Goal: Check status

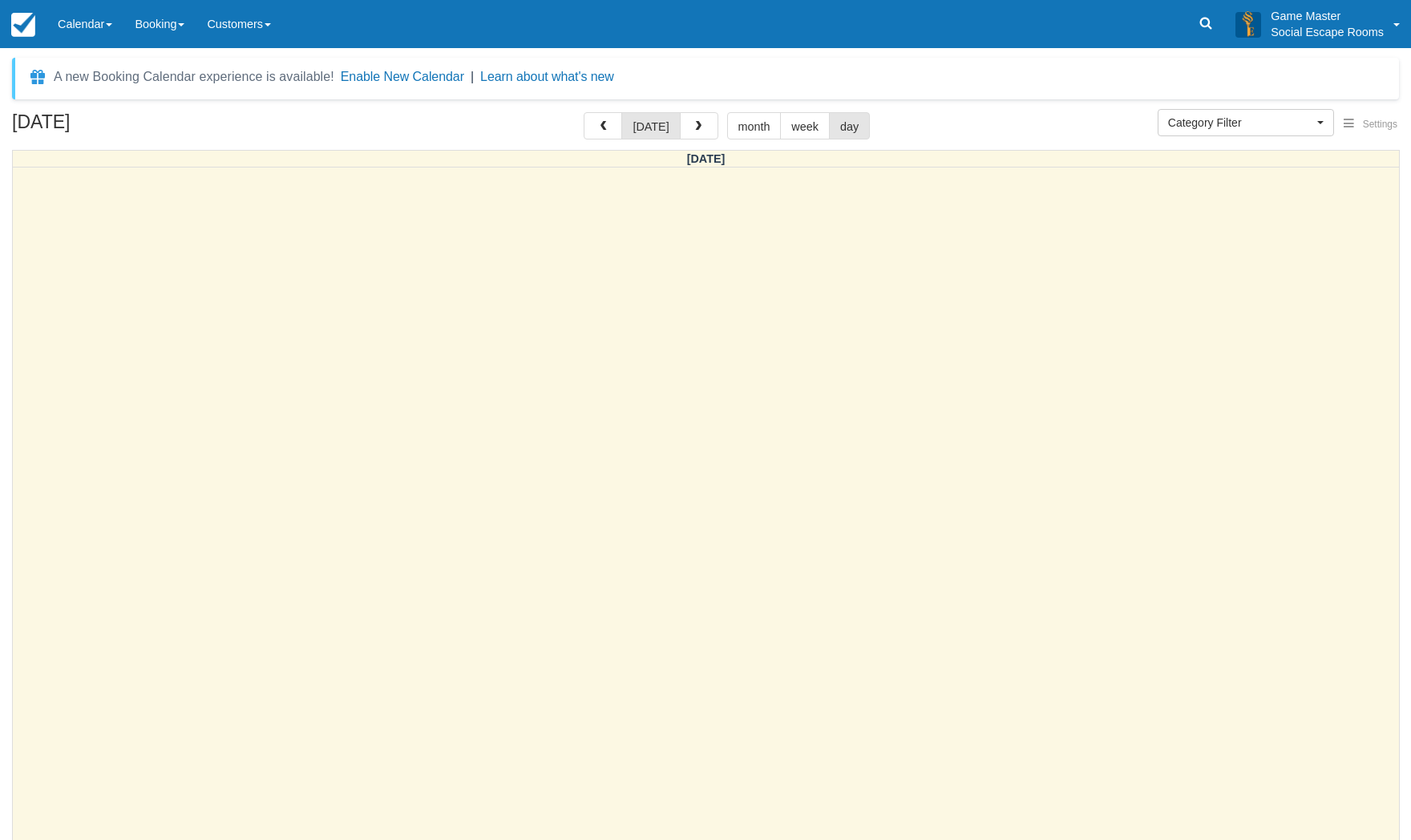
select select
click at [102, 33] on link "Calendar" at bounding box center [85, 24] width 77 height 48
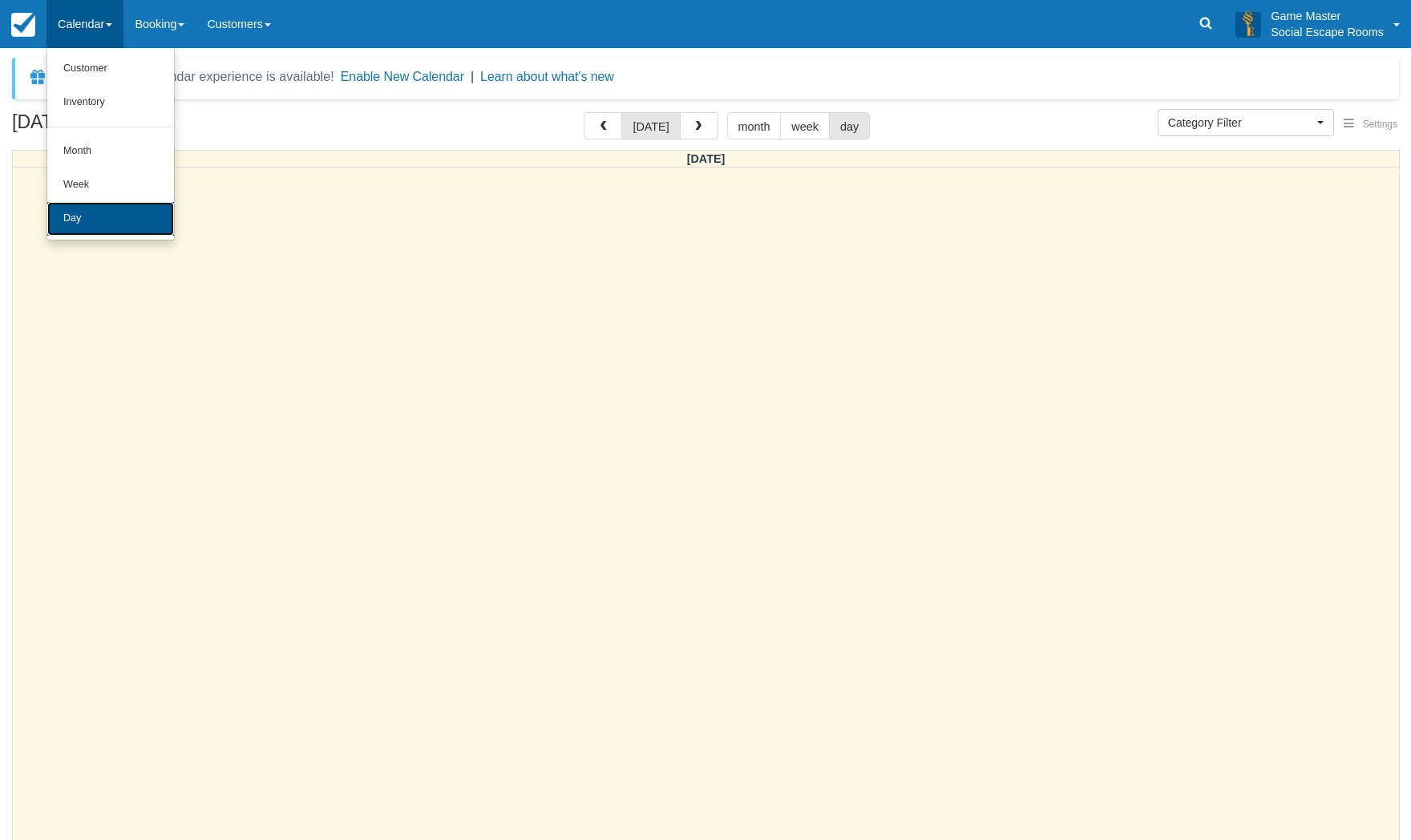
click at [90, 220] on link "Day" at bounding box center [110, 219] width 126 height 34
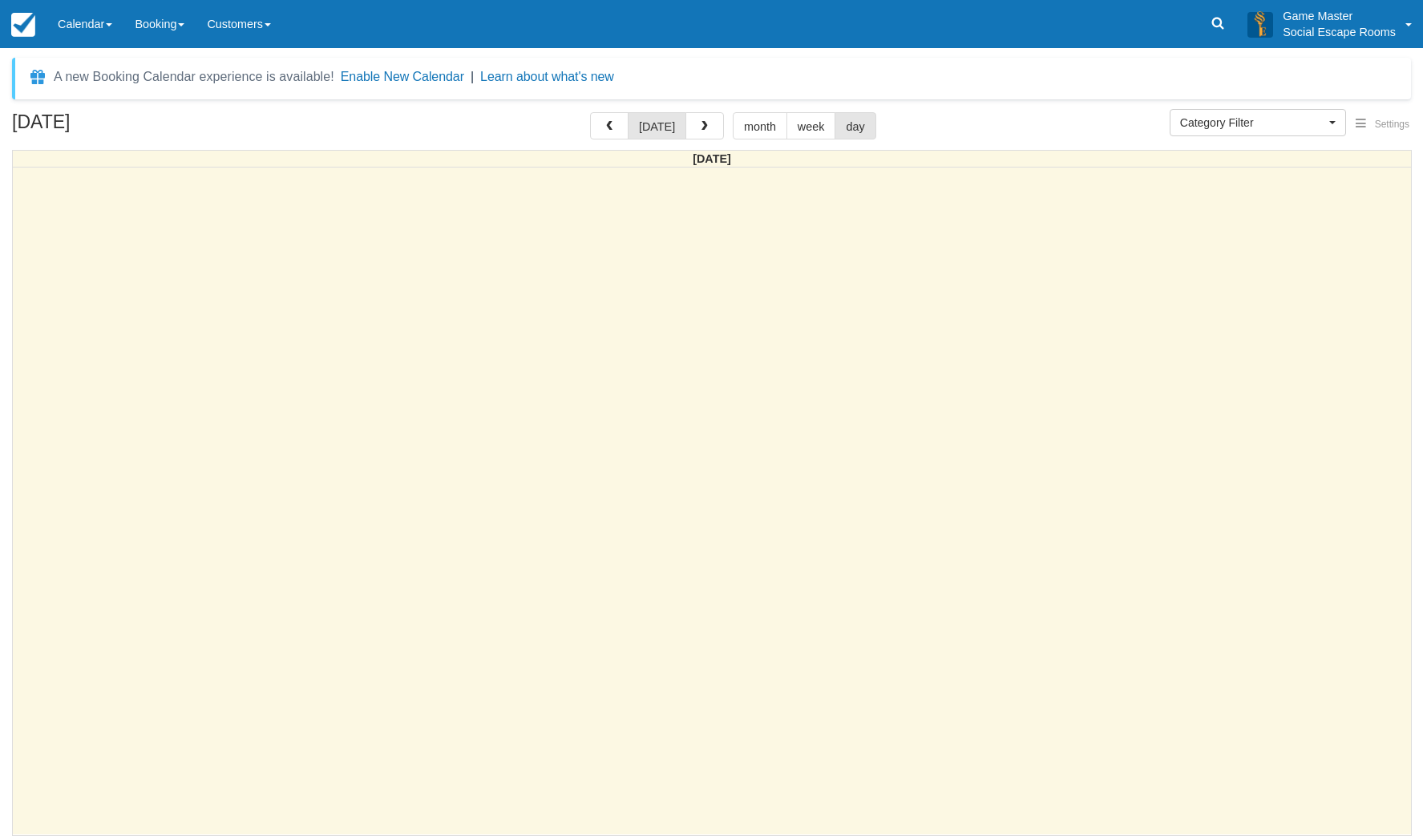
select select
click at [444, 409] on div at bounding box center [711, 501] width 1398 height 667
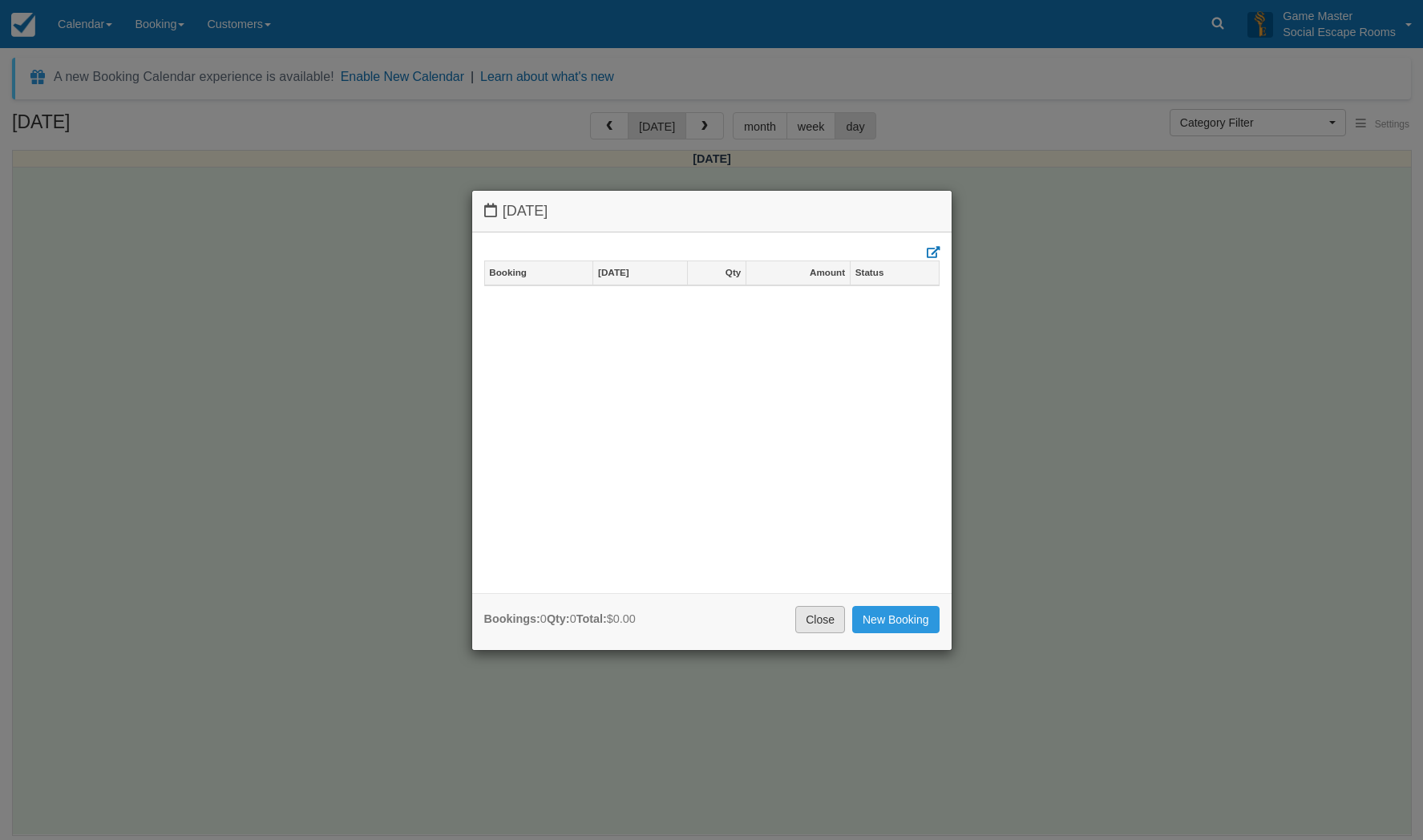
click at [797, 610] on link "Close" at bounding box center [821, 619] width 50 height 28
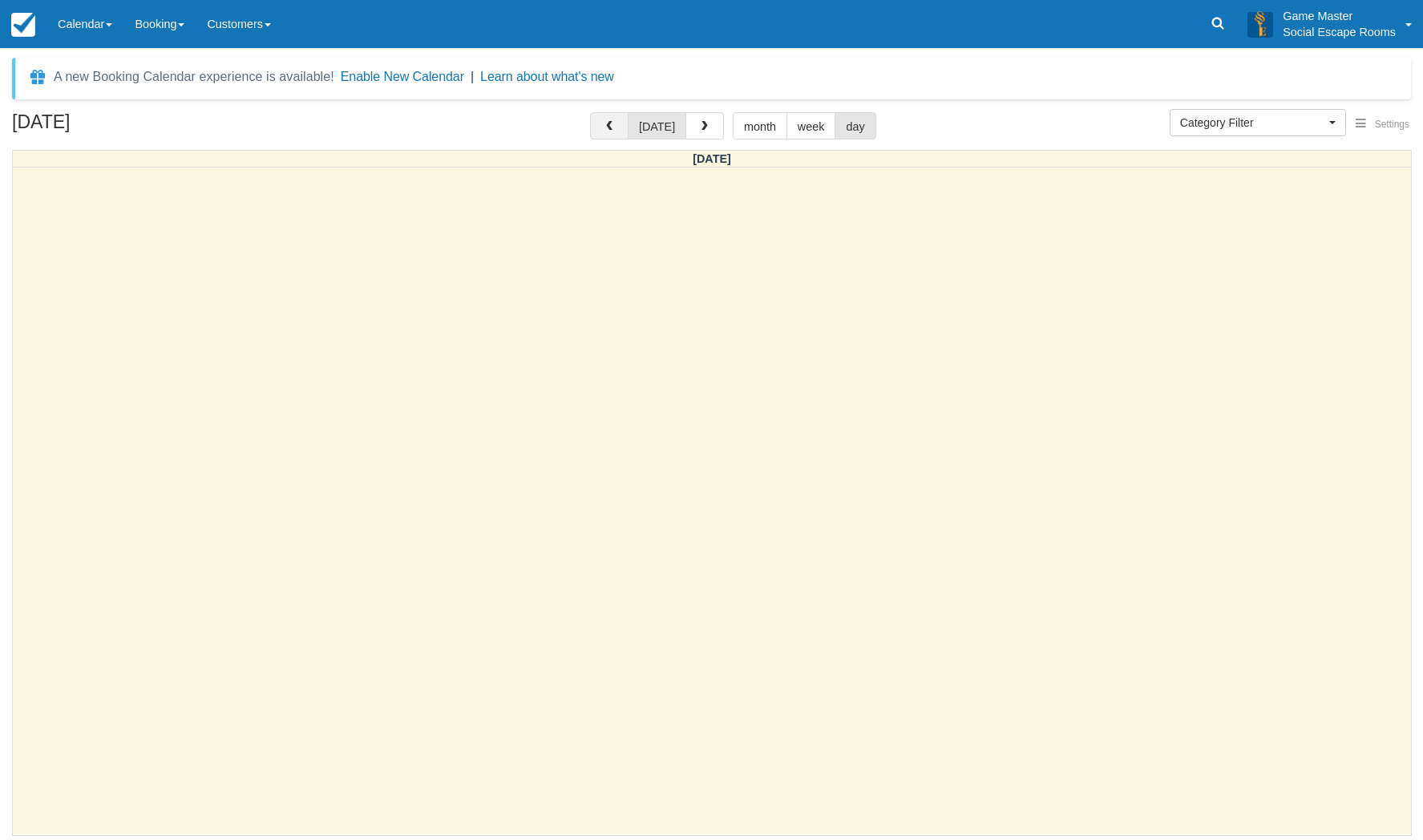
click at [610, 135] on button "button" at bounding box center [609, 126] width 38 height 28
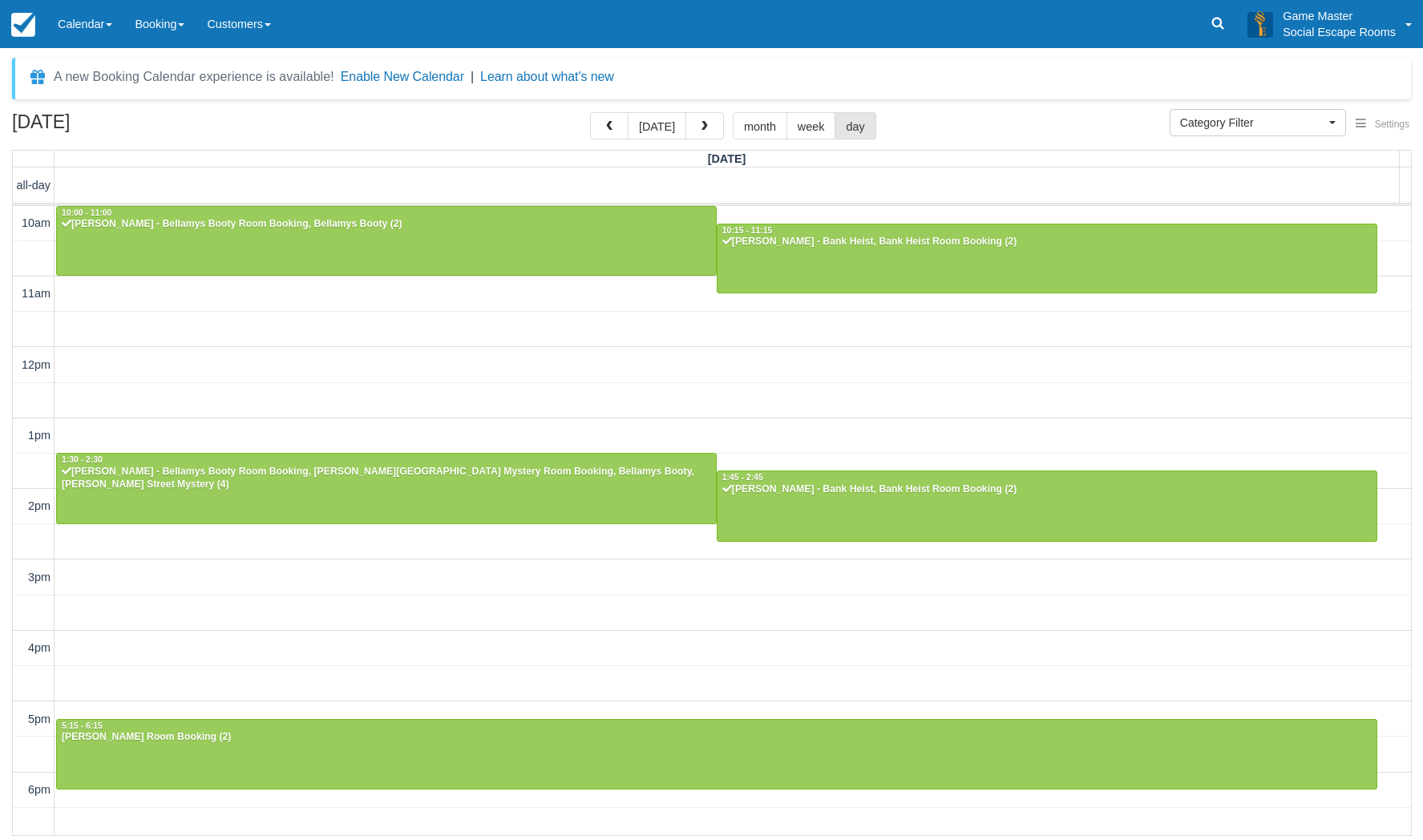
scroll to position [213, 0]
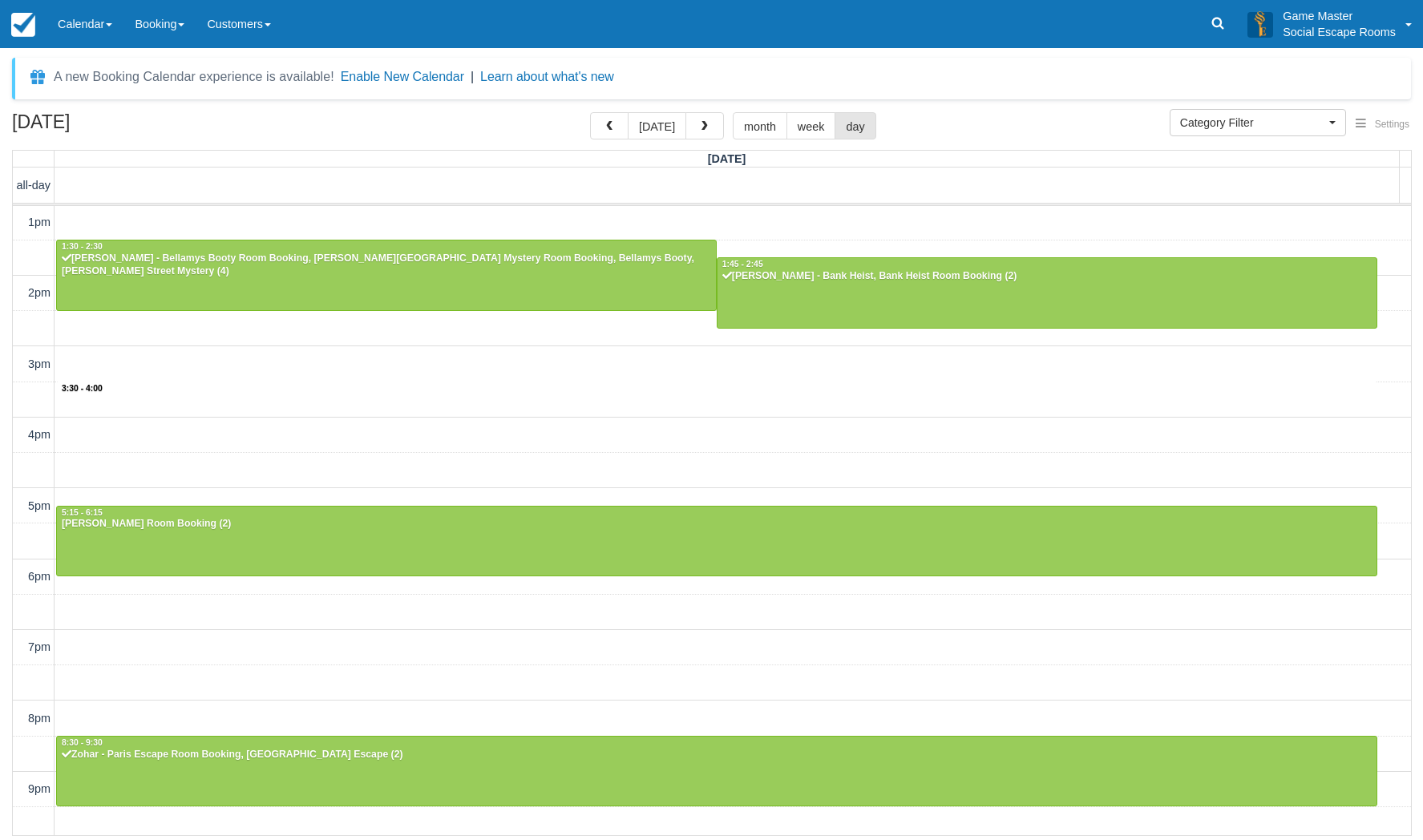
click at [543, 399] on div "10am 11am 12pm 1pm 2pm 3pm 4pm 5pm 6pm 7pm 8pm 9pm 10pm 3:30 - 4:00 10:00 - 11:…" at bounding box center [711, 435] width 1398 height 885
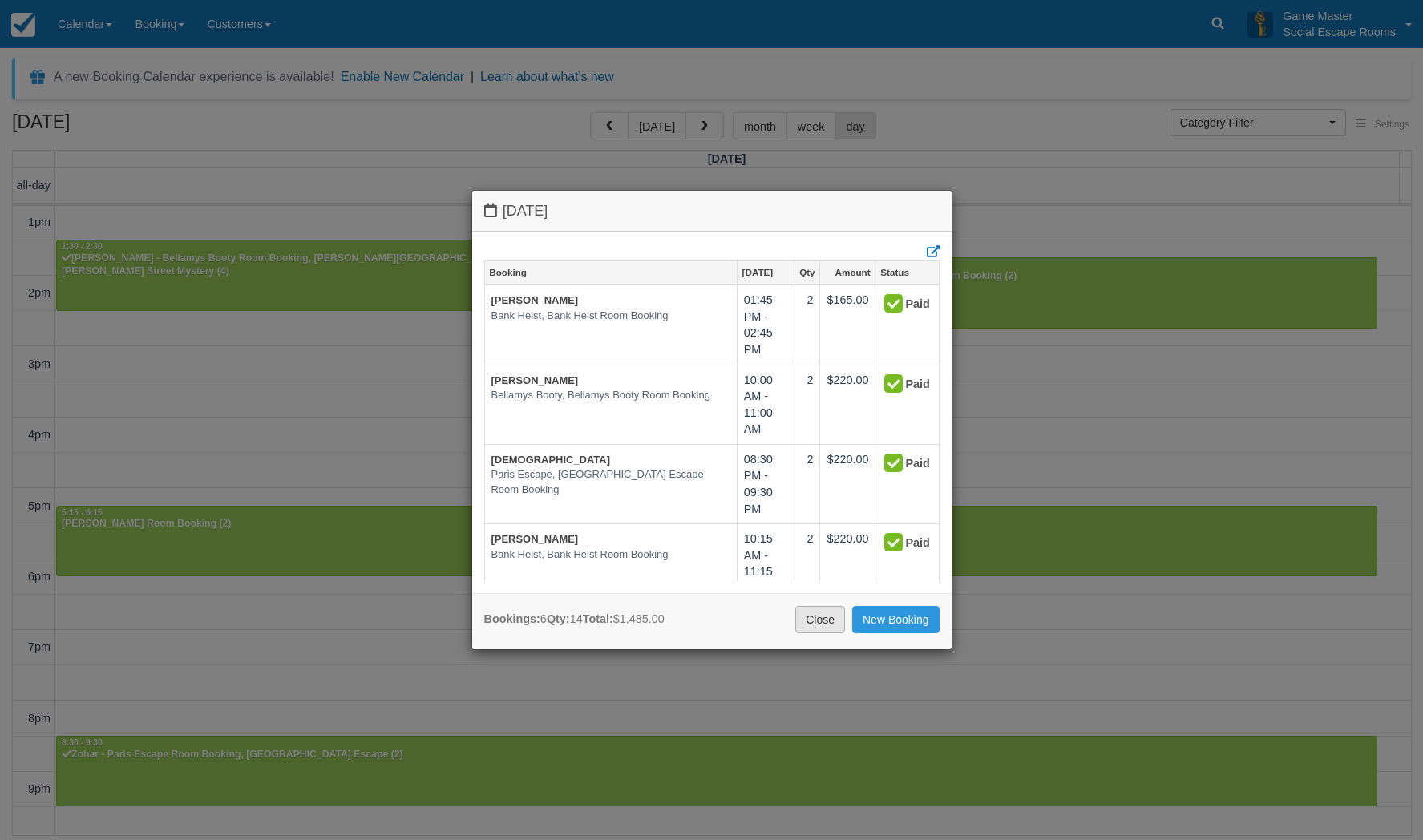
click at [806, 613] on link "Close" at bounding box center [821, 619] width 50 height 28
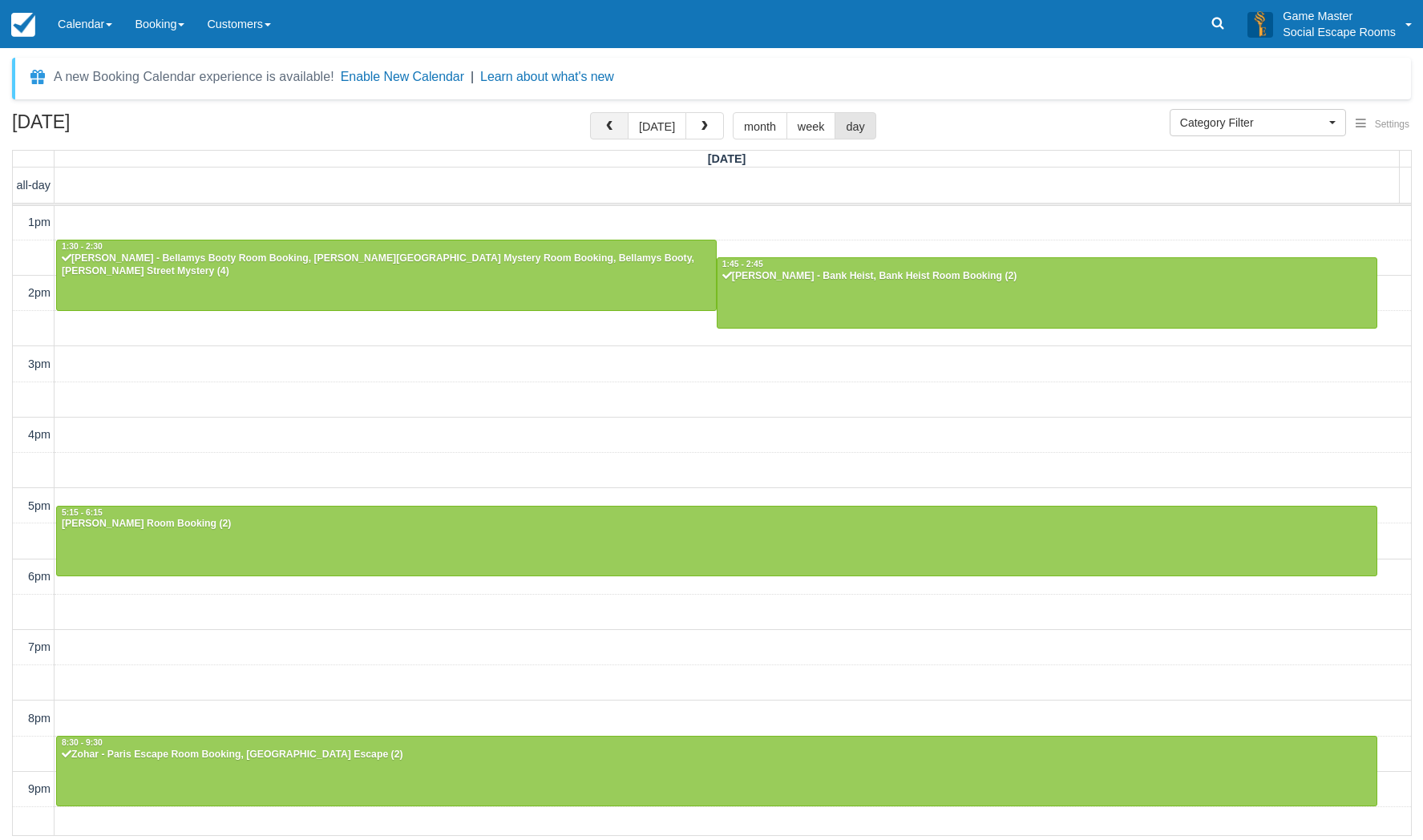
click at [614, 128] on span "button" at bounding box center [609, 126] width 12 height 12
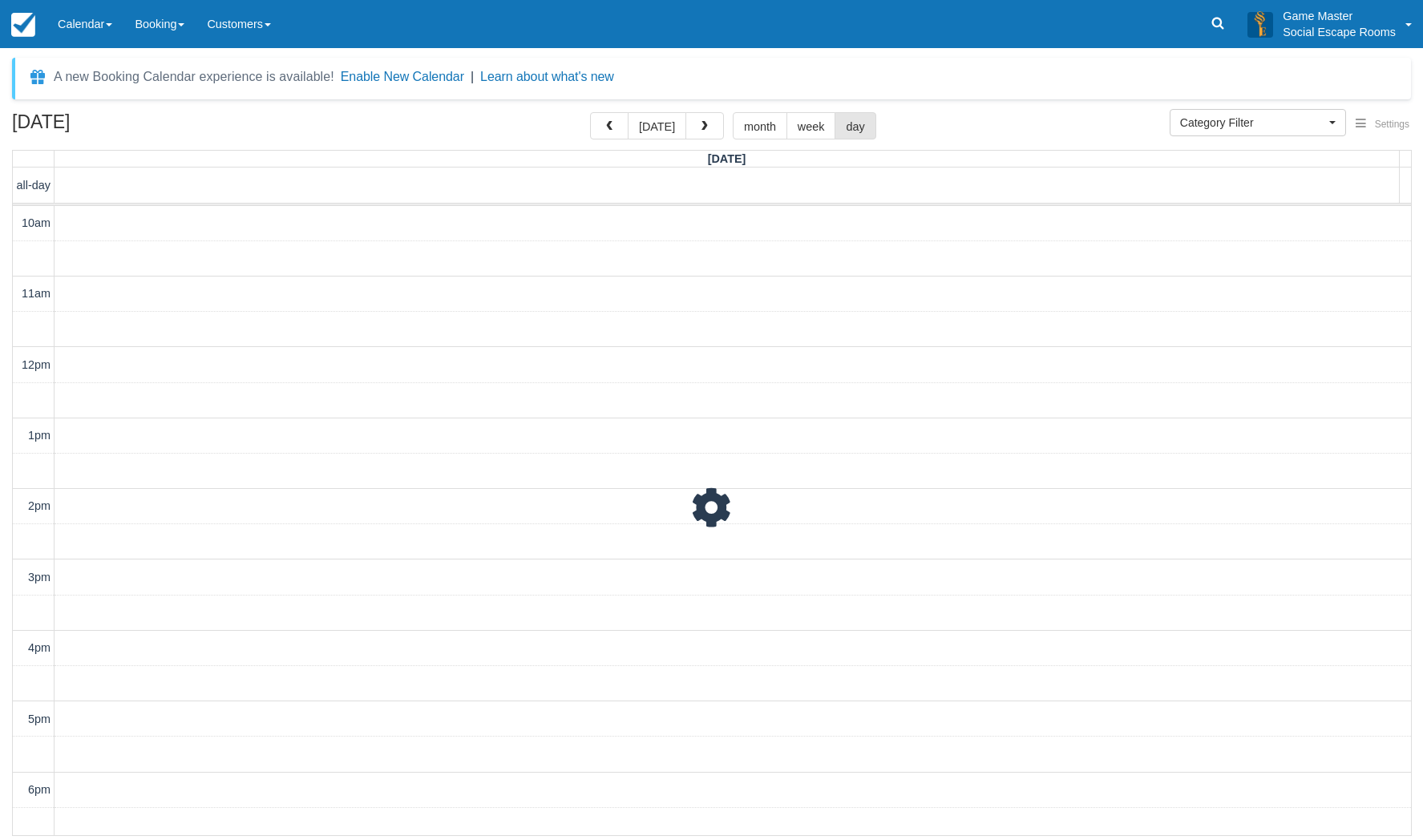
scroll to position [213, 0]
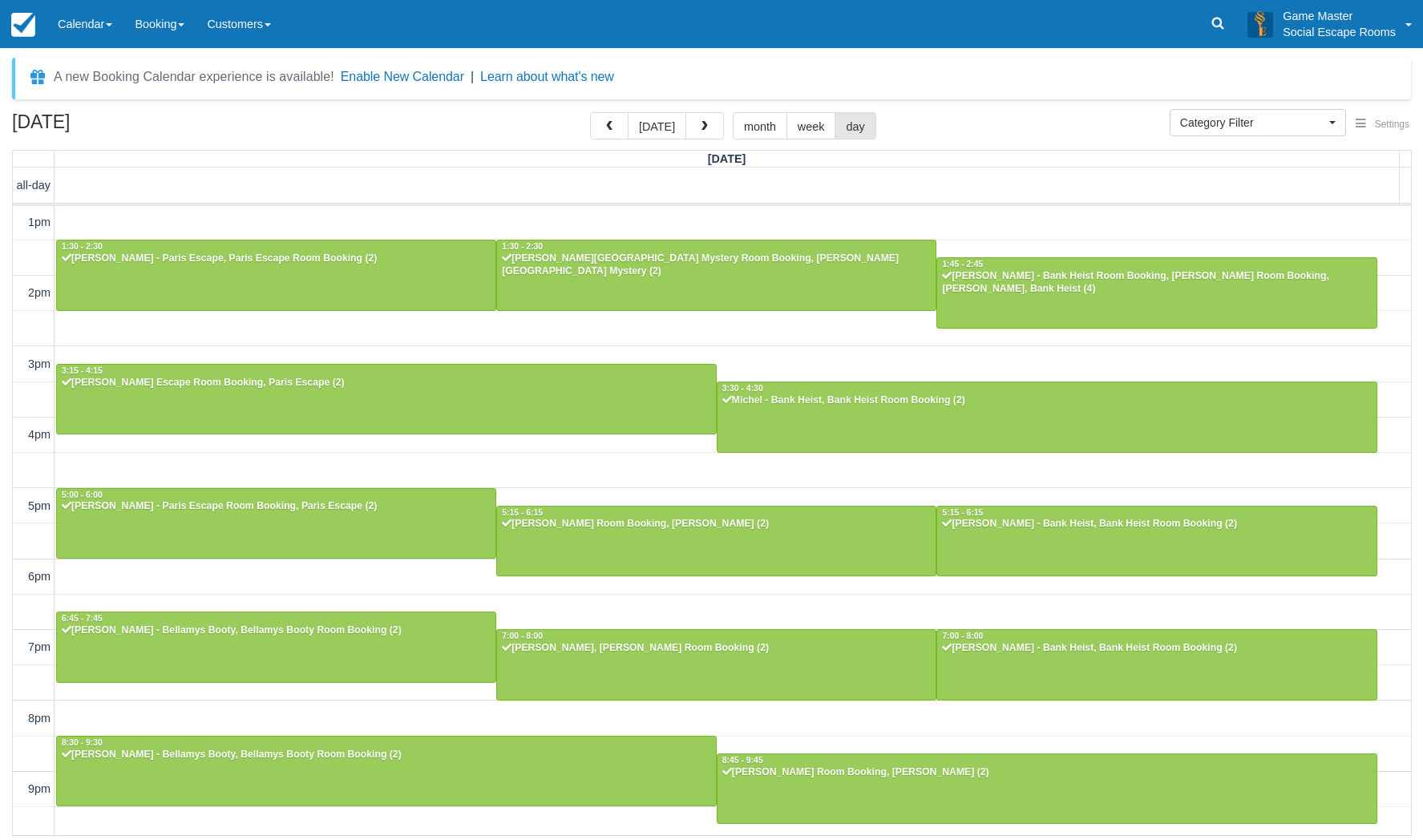
click at [539, 480] on div "10am 11am 12pm 1pm 2pm 3pm 4pm 5pm 6pm 7pm 8pm 9pm 10pm 11:45 - 12:45 Phil Lesn…" at bounding box center [711, 435] width 1398 height 885
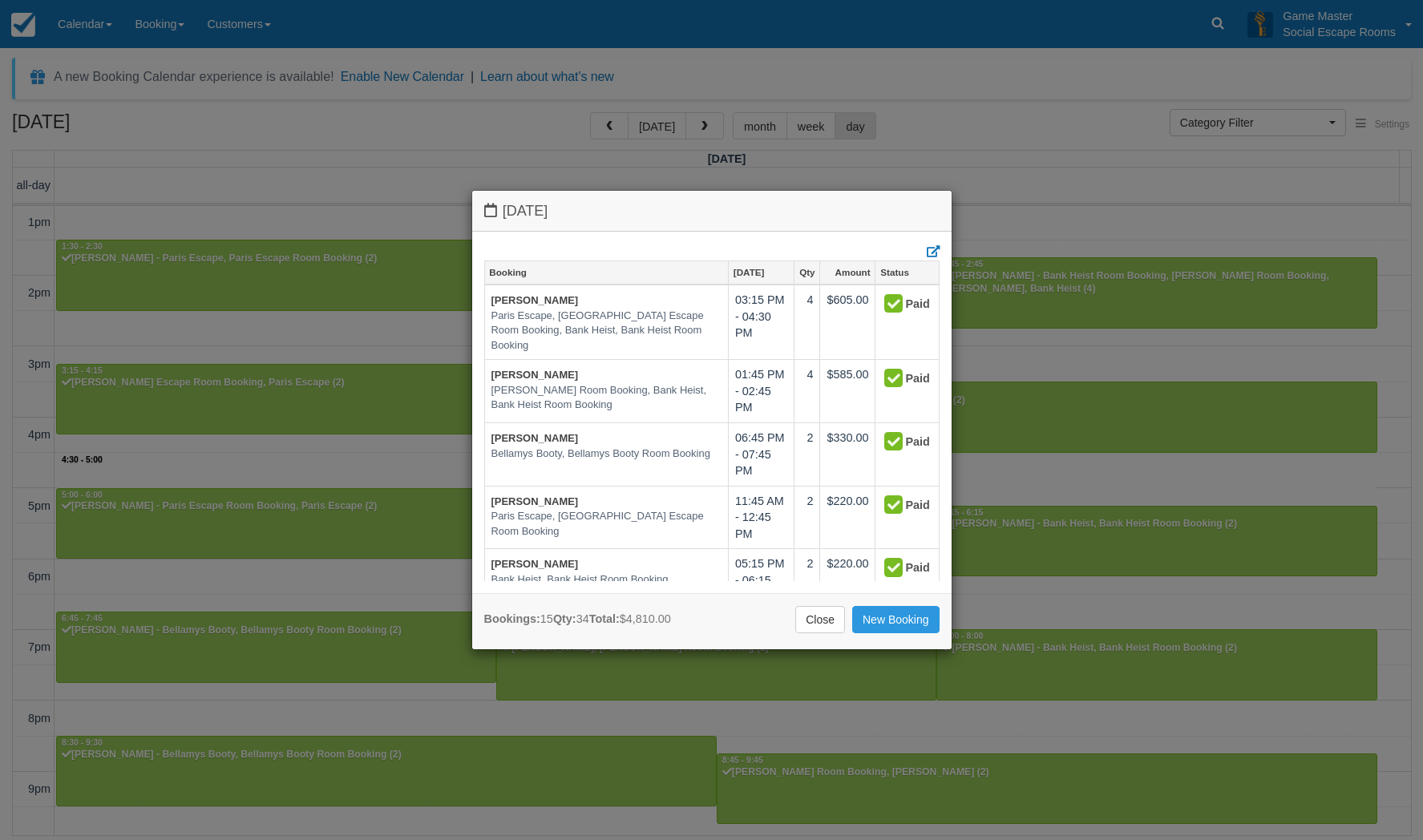
drag, startPoint x: 809, startPoint y: 616, endPoint x: 810, endPoint y: 565, distance: 51.0
click at [810, 613] on link "Close" at bounding box center [821, 619] width 50 height 28
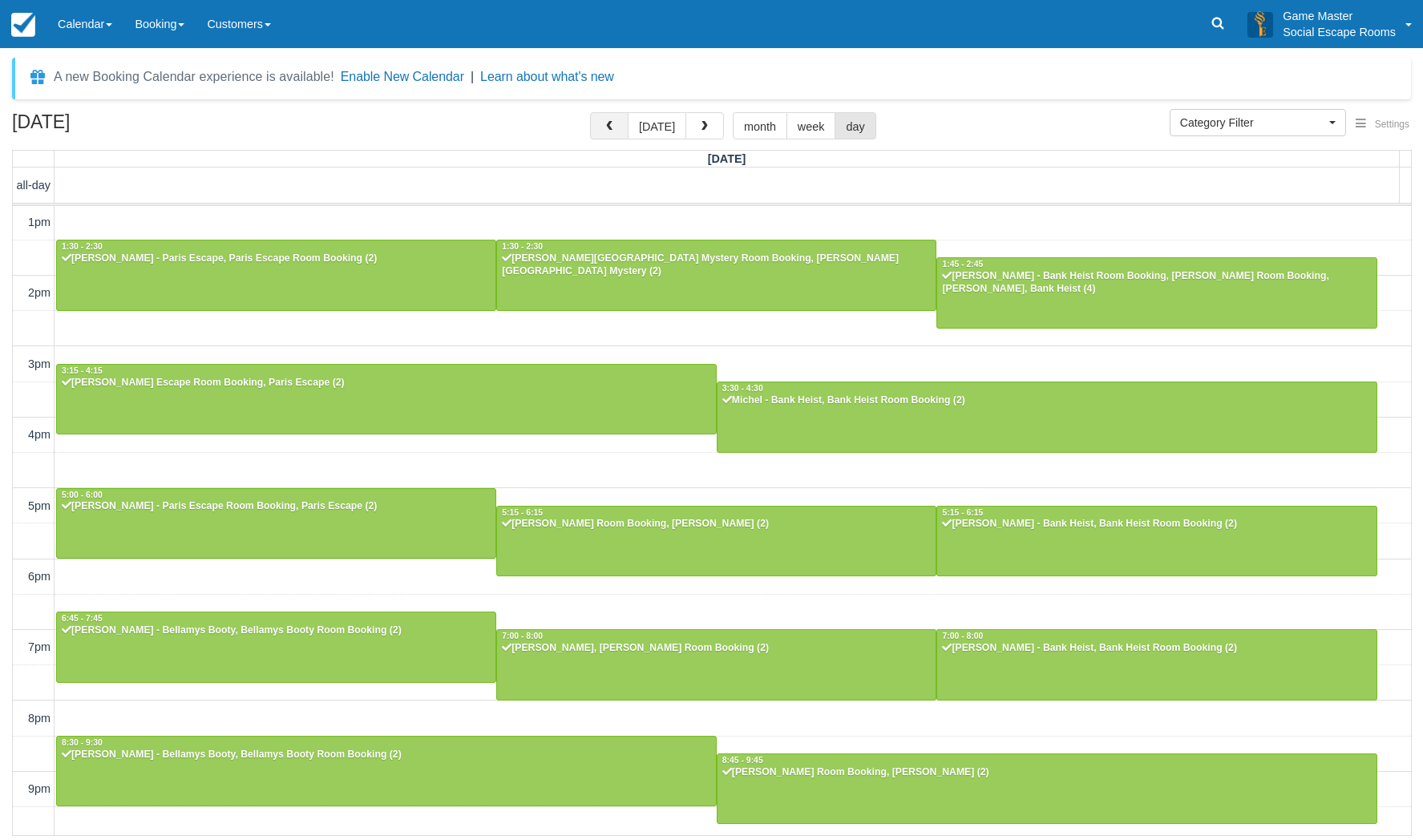
click at [614, 126] on span "button" at bounding box center [609, 126] width 12 height 12
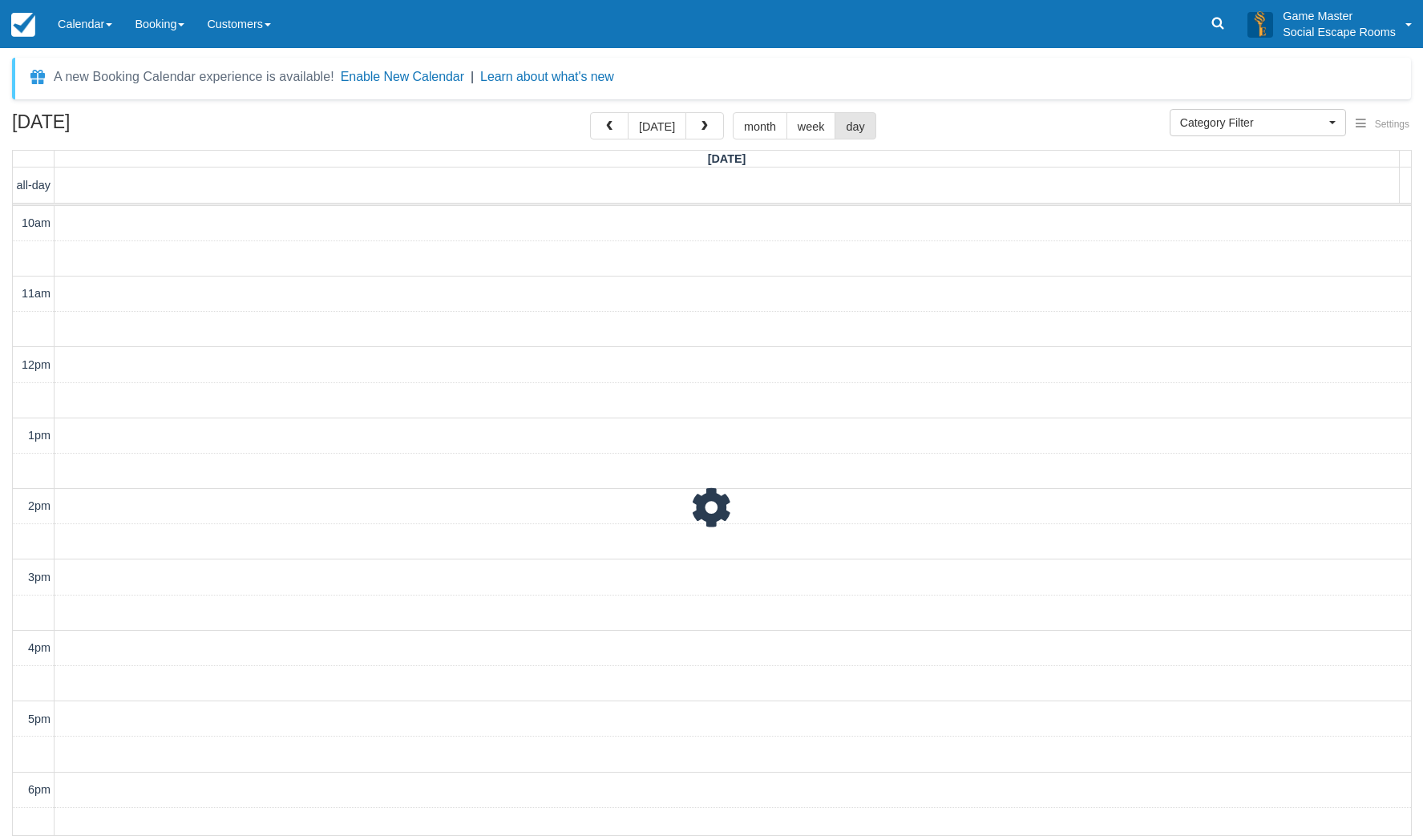
scroll to position [213, 0]
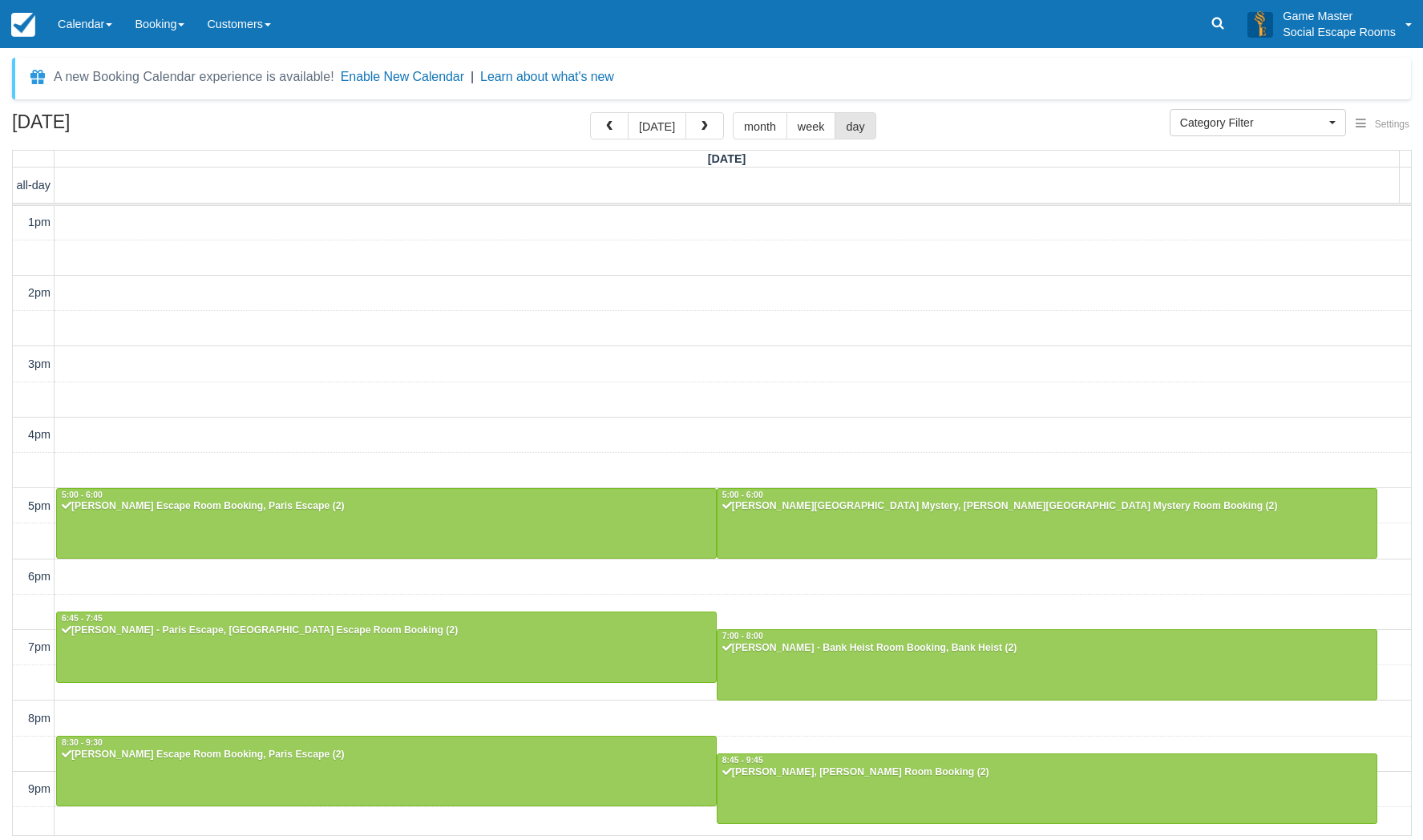
click at [578, 396] on div "10am 11am 12pm 1pm 2pm 3pm 4pm 5pm 6pm 7pm 8pm 9pm 10pm 10:00 - 11:00 Khuslen B…" at bounding box center [711, 435] width 1398 height 885
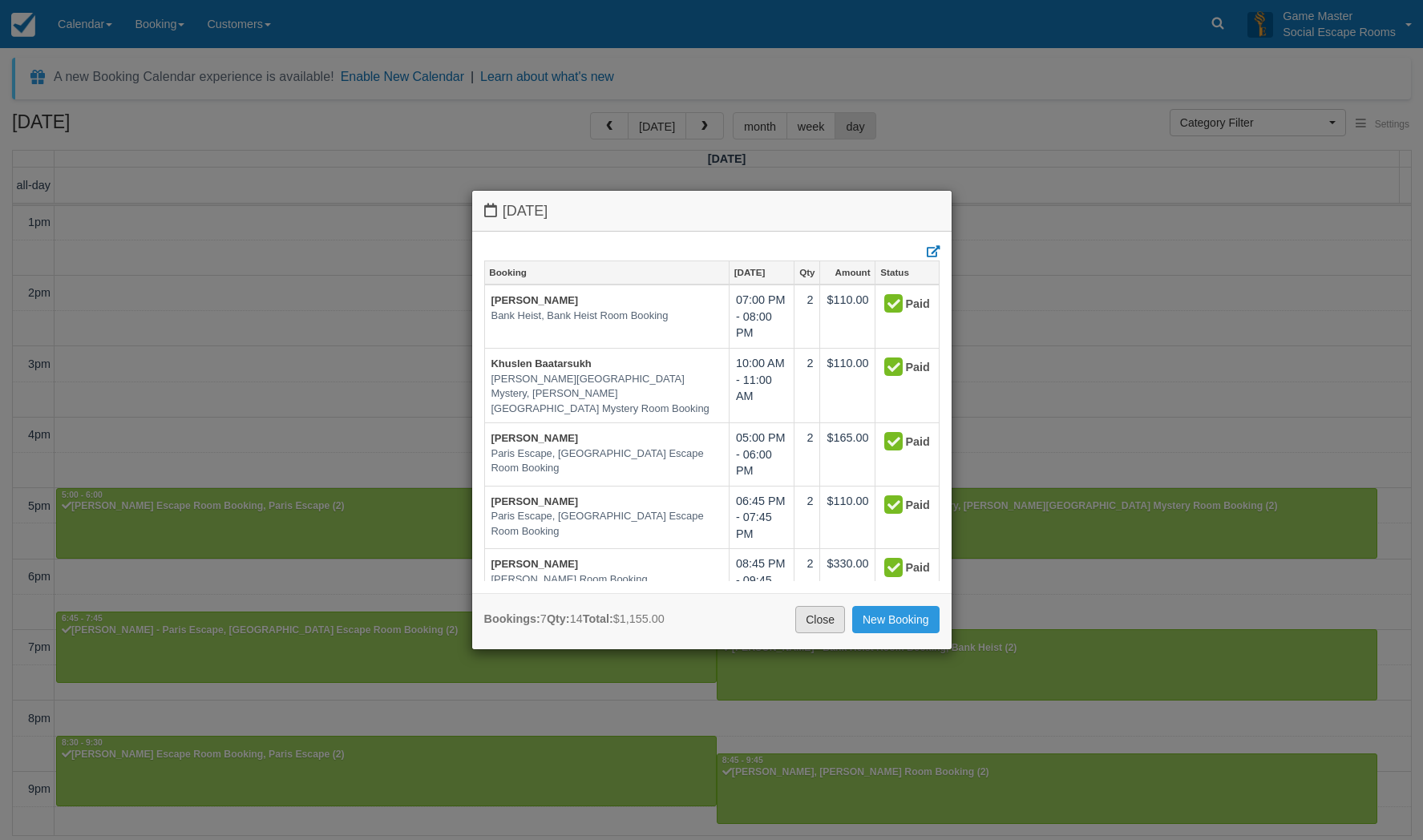
click at [806, 614] on link "Close" at bounding box center [821, 619] width 50 height 28
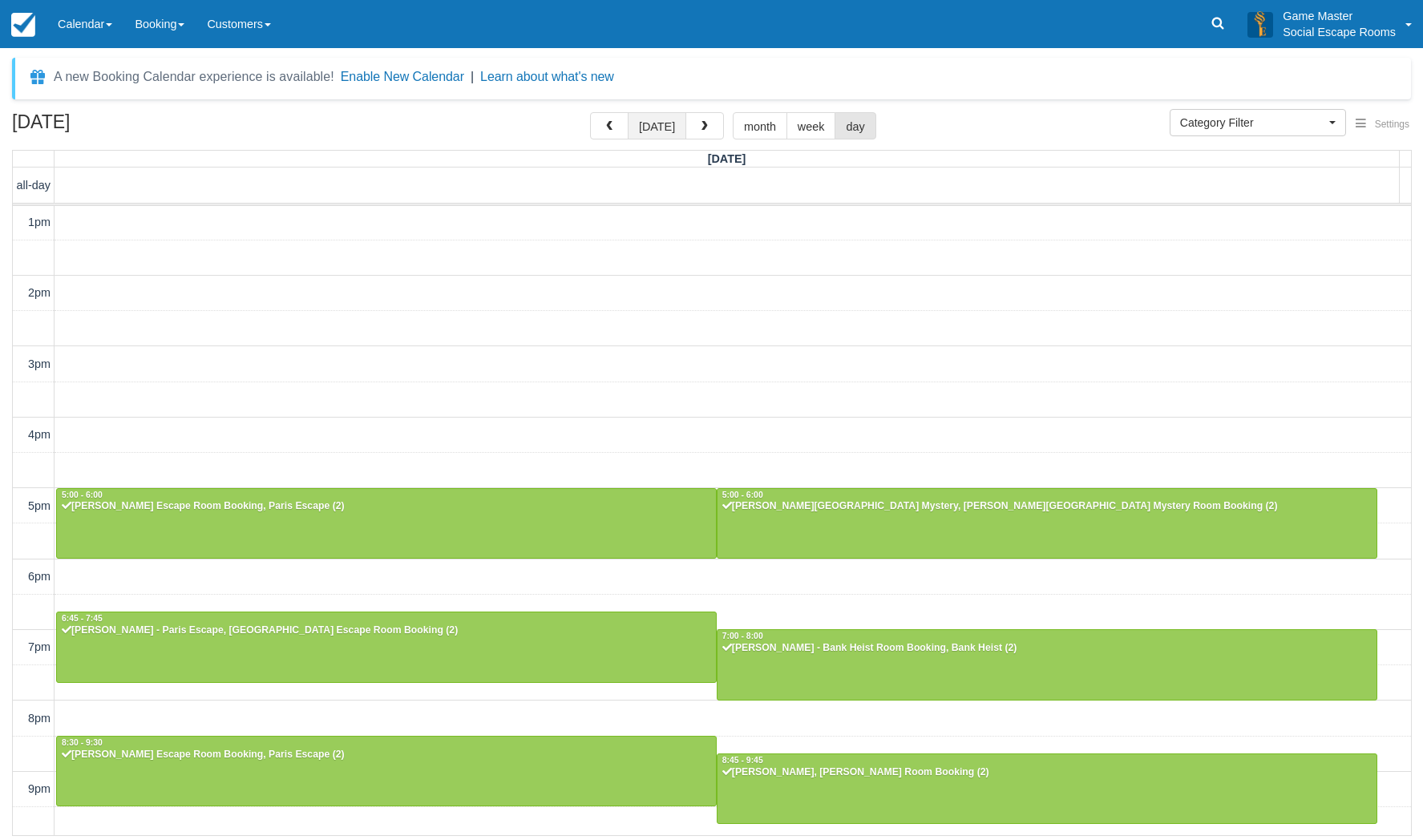
click at [662, 126] on button "[DATE]" at bounding box center [658, 126] width 59 height 28
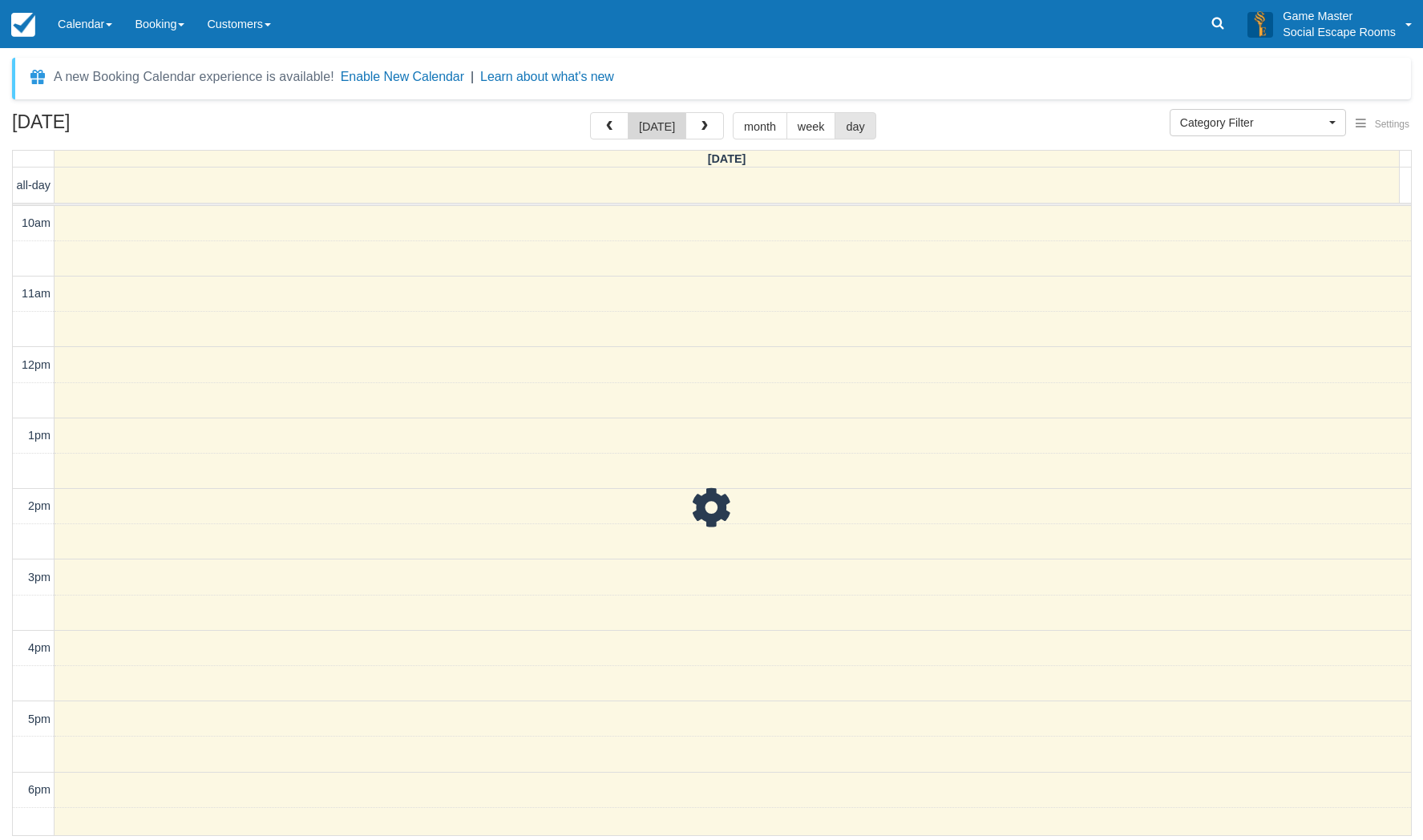
scroll to position [213, 0]
